Goal: Task Accomplishment & Management: Manage account settings

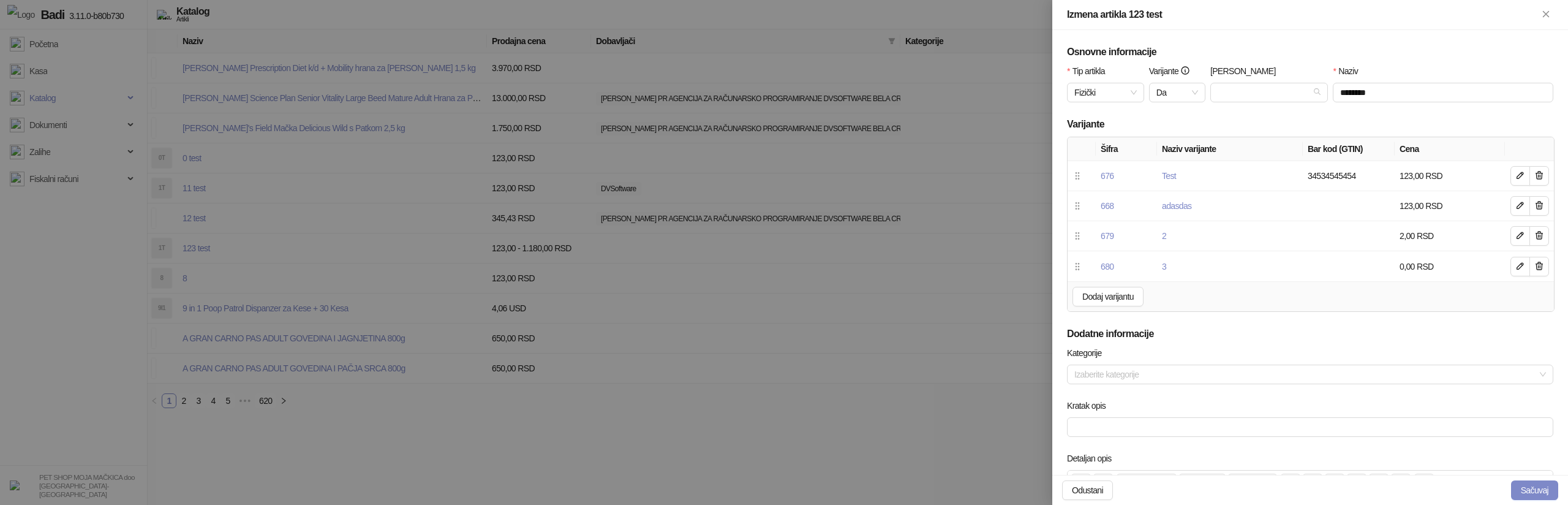
click at [252, 151] on div at bounding box center [784, 252] width 1568 height 505
